Goal: Information Seeking & Learning: Check status

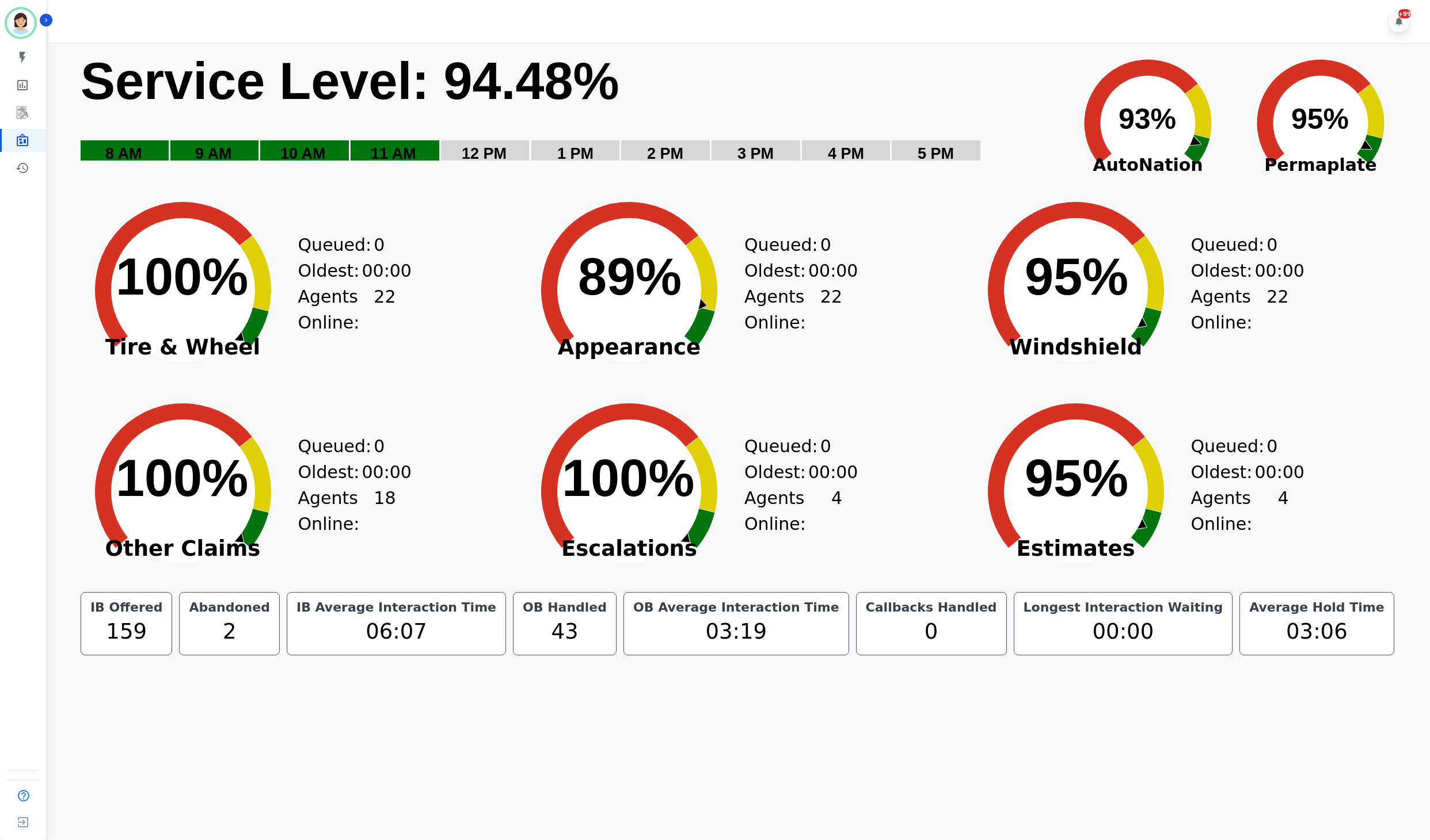
click at [934, 37] on div "+99" at bounding box center [741, 21] width 1386 height 43
click at [738, 34] on div "+99" at bounding box center [741, 21] width 1386 height 43
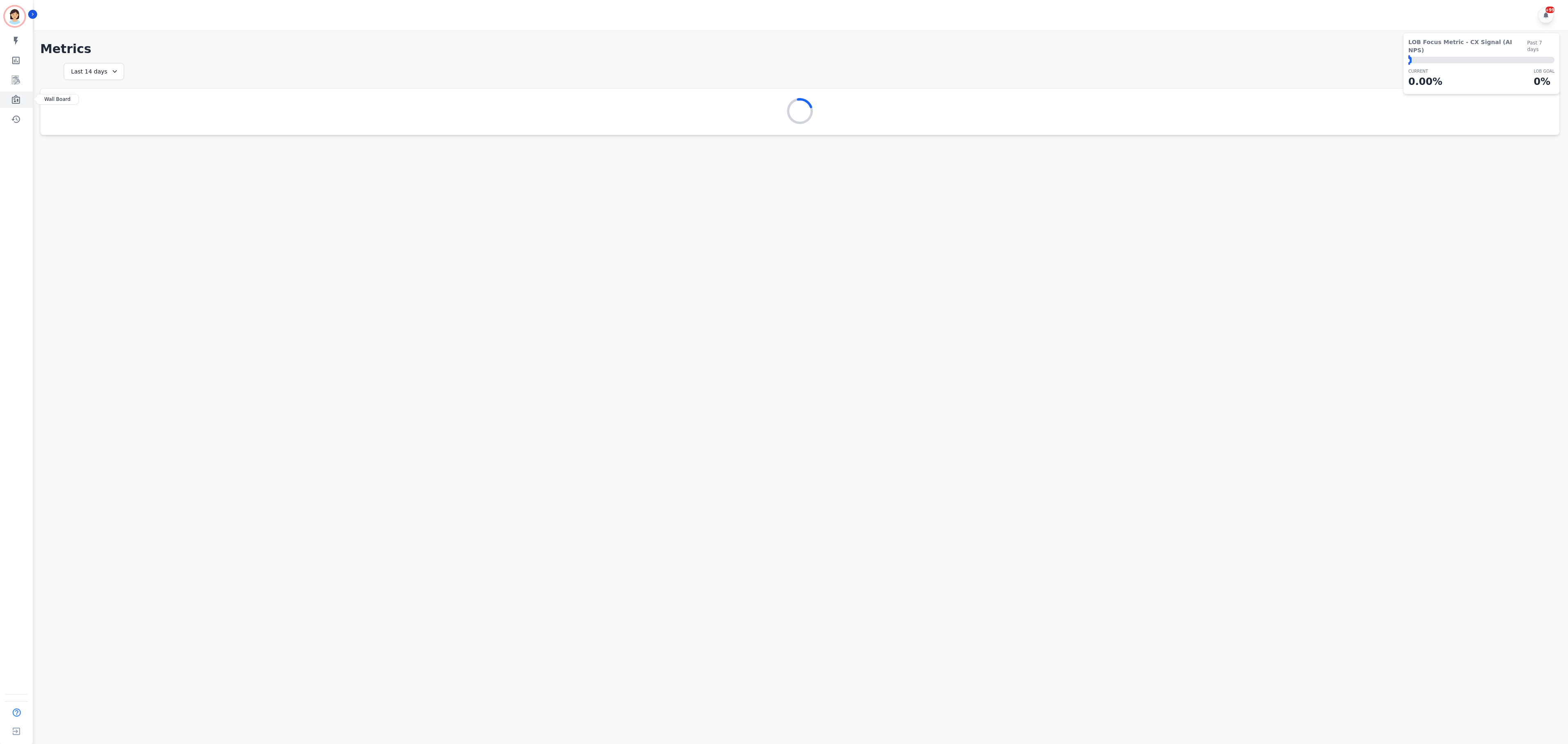
click at [19, 102] on icon "Sidebar" at bounding box center [15, 99] width 8 height 9
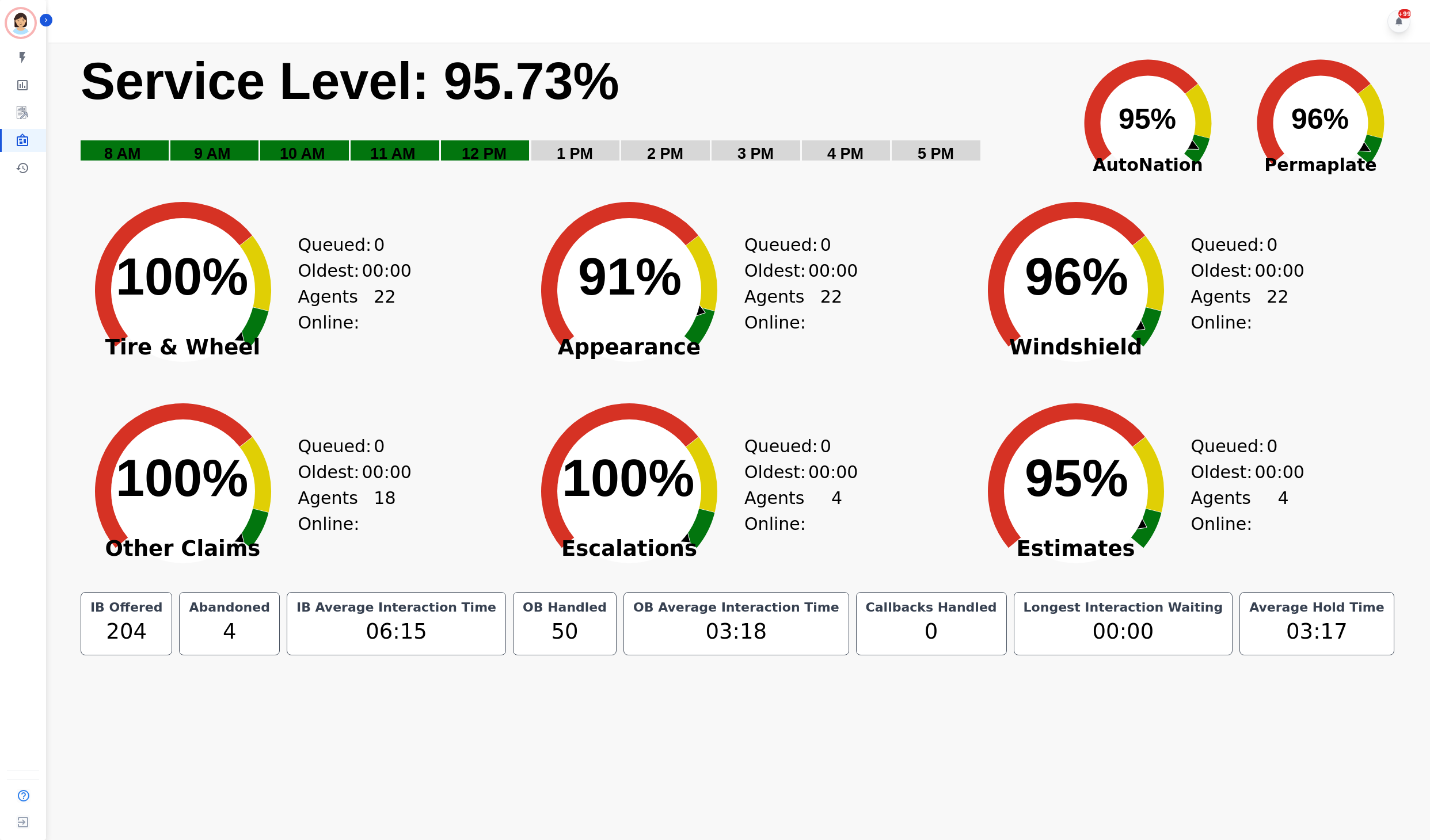
click at [1251, 100] on icon "Created with Highcharts 10.3.3 96% ​ 96%" at bounding box center [1320, 115] width 173 height 144
